Goal: Find contact information: Find contact information

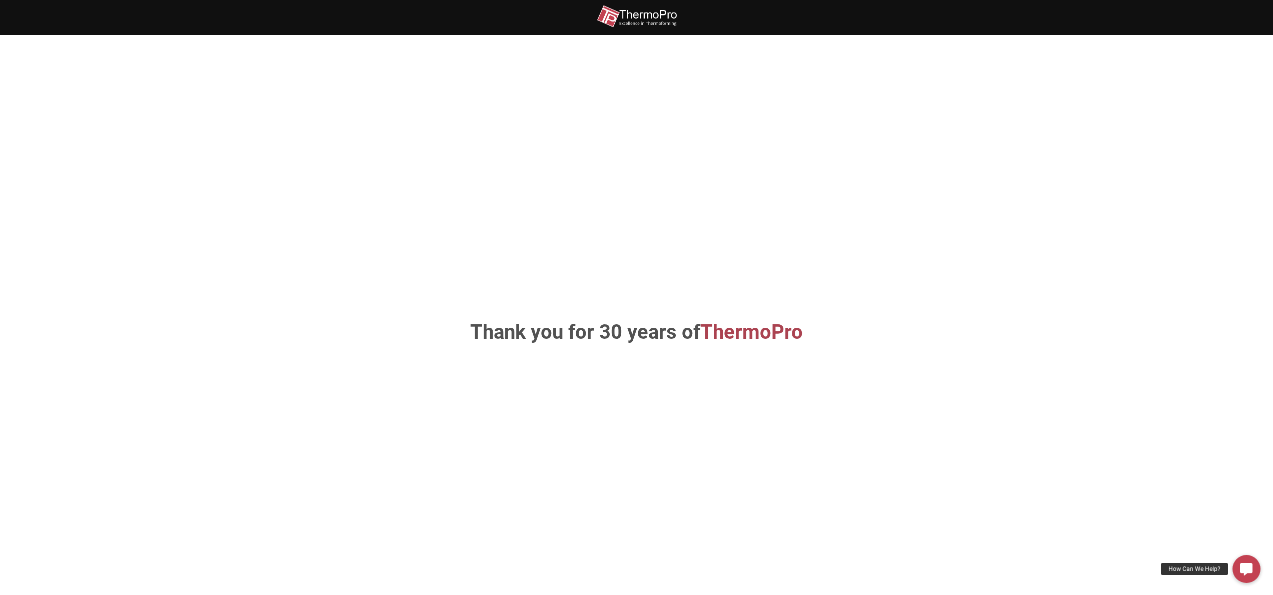
click at [767, 340] on span "ThermoPro" at bounding box center [751, 332] width 103 height 24
click at [1244, 566] on icon at bounding box center [1246, 569] width 13 height 13
click at [1187, 541] on div "Need Assistance? Call Now!" at bounding box center [1186, 539] width 91 height 12
click at [631, 12] on img at bounding box center [637, 16] width 80 height 23
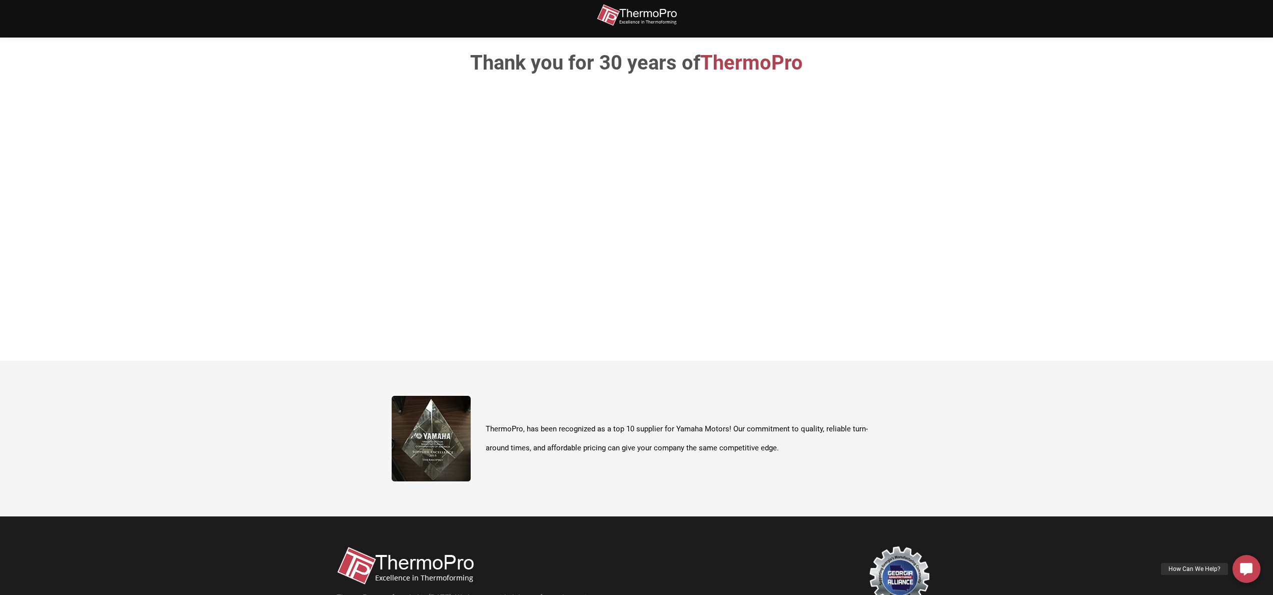
scroll to position [355, 0]
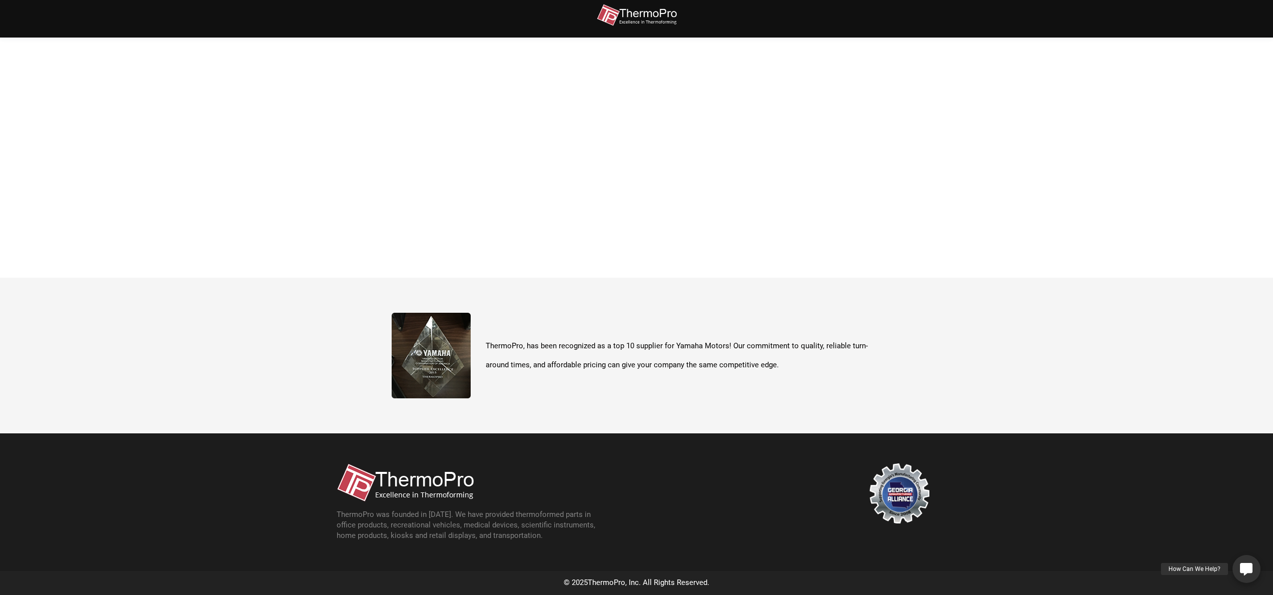
click at [1180, 570] on div "How Can We Help?" at bounding box center [1194, 569] width 67 height 12
click at [1251, 574] on link "How Can We Help?" at bounding box center [1246, 569] width 28 height 28
click at [1251, 574] on icon at bounding box center [1246, 569] width 13 height 13
click at [1255, 541] on link "Need Assistance? Call Now!" at bounding box center [1246, 539] width 21 height 21
